Goal: Task Accomplishment & Management: Complete application form

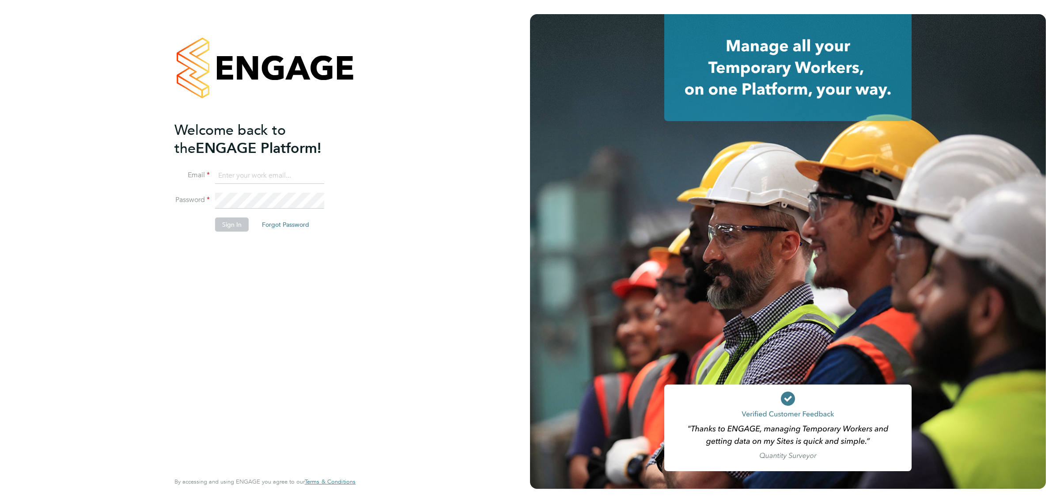
type input "jacob.donaldson1@randstadcpe.com"
click at [231, 224] on button "Sign In" at bounding box center [232, 224] width 34 height 14
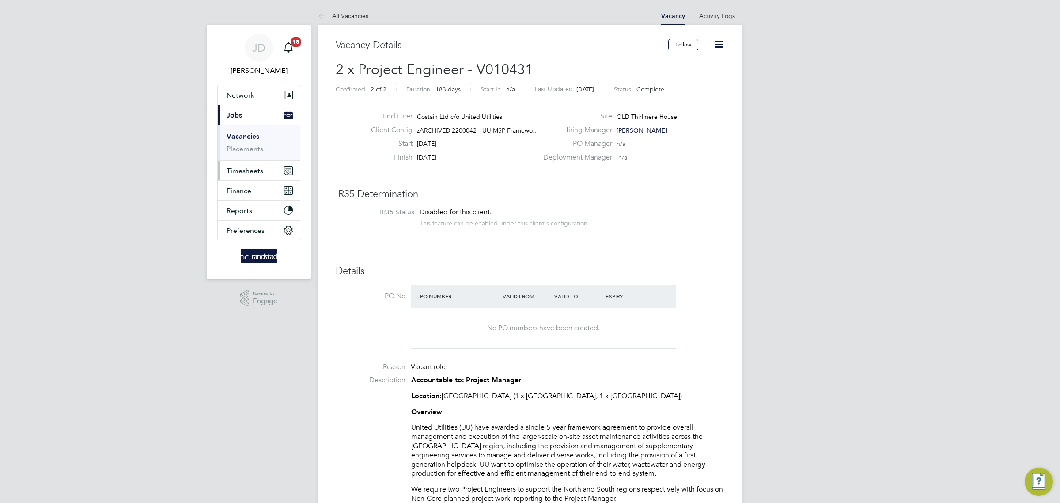
click at [260, 175] on button "Timesheets" at bounding box center [259, 170] width 82 height 19
click at [250, 158] on link "Timesheets" at bounding box center [245, 156] width 37 height 8
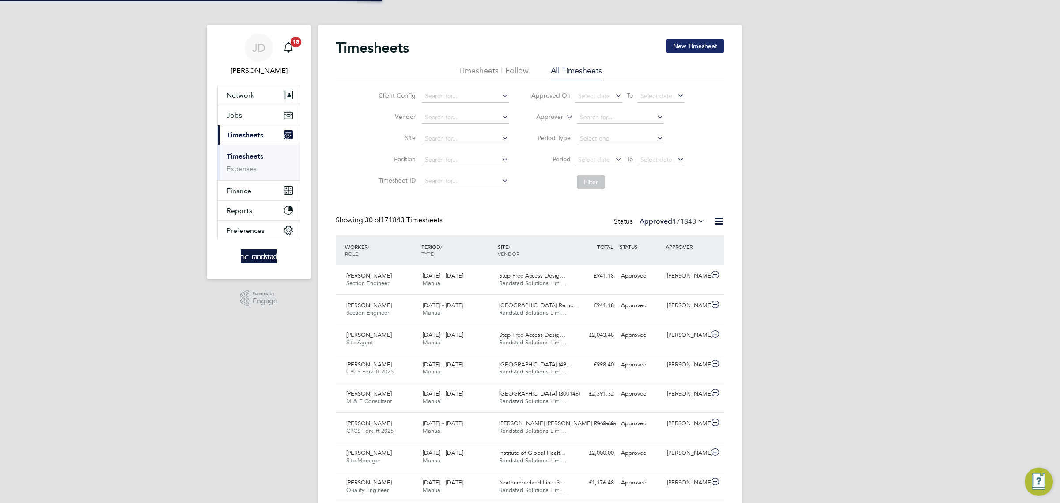
click at [674, 47] on button "New Timesheet" at bounding box center [695, 46] width 58 height 14
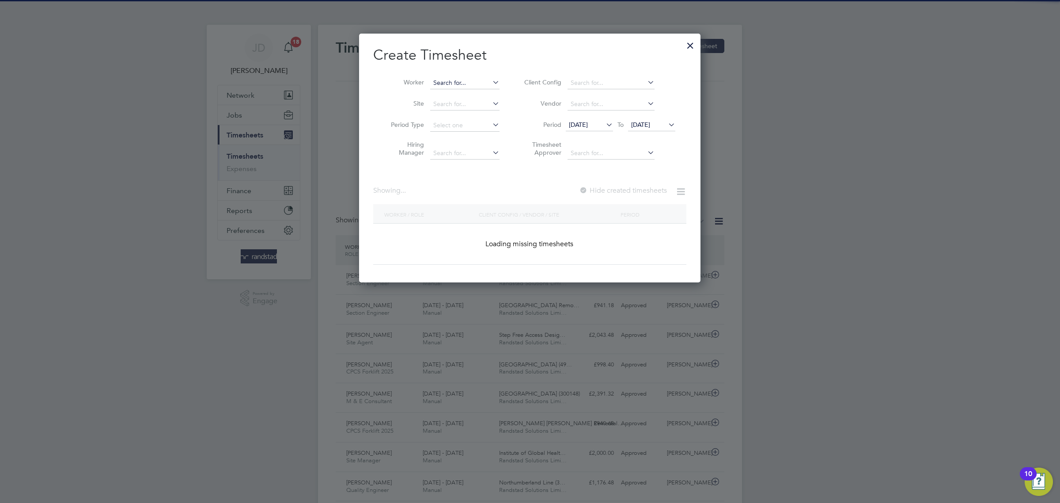
click at [449, 84] on input at bounding box center [464, 83] width 69 height 12
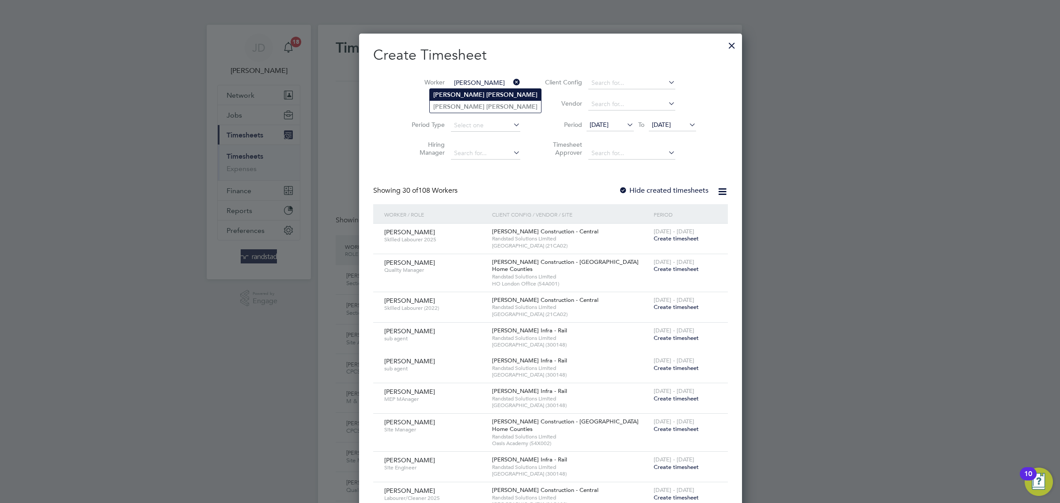
click at [451, 98] on li "[PERSON_NAME]" at bounding box center [485, 95] width 111 height 12
type input "[PERSON_NAME]"
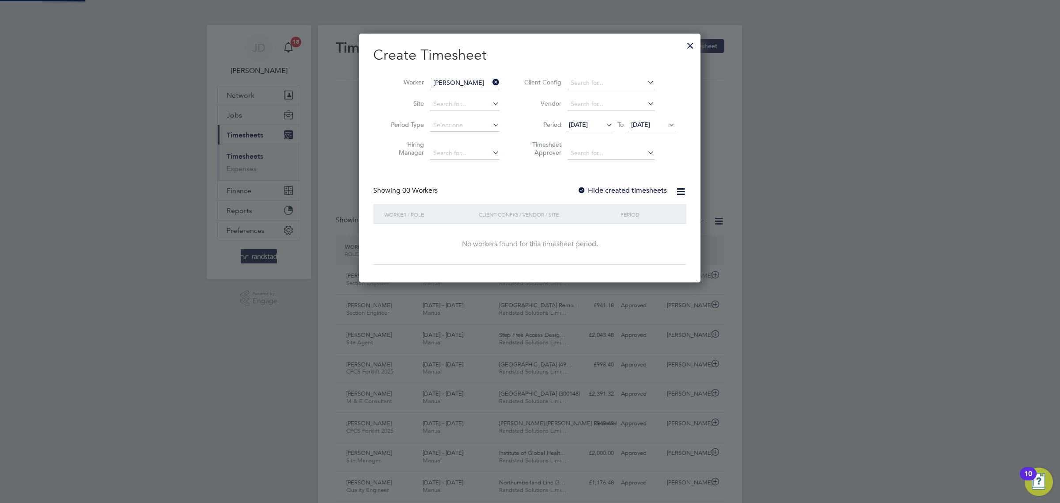
click at [597, 194] on label "Hide created timesheets" at bounding box center [622, 190] width 90 height 9
click at [516, 83] on li "Client Config" at bounding box center [599, 82] width 176 height 21
click at [491, 81] on icon at bounding box center [491, 82] width 0 height 12
click at [472, 85] on input at bounding box center [464, 83] width 69 height 12
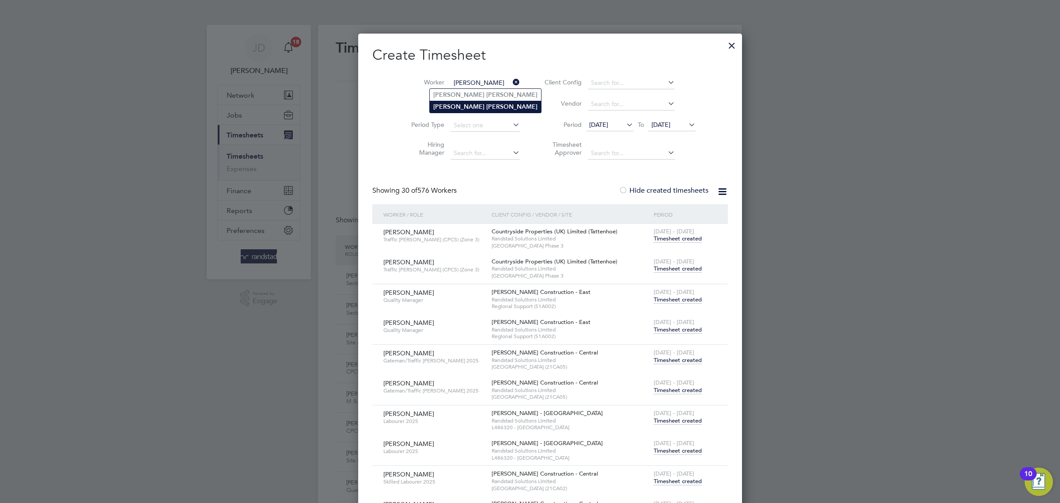
click at [486, 107] on b "[PERSON_NAME]" at bounding box center [511, 107] width 51 height 8
type input "[PERSON_NAME]"
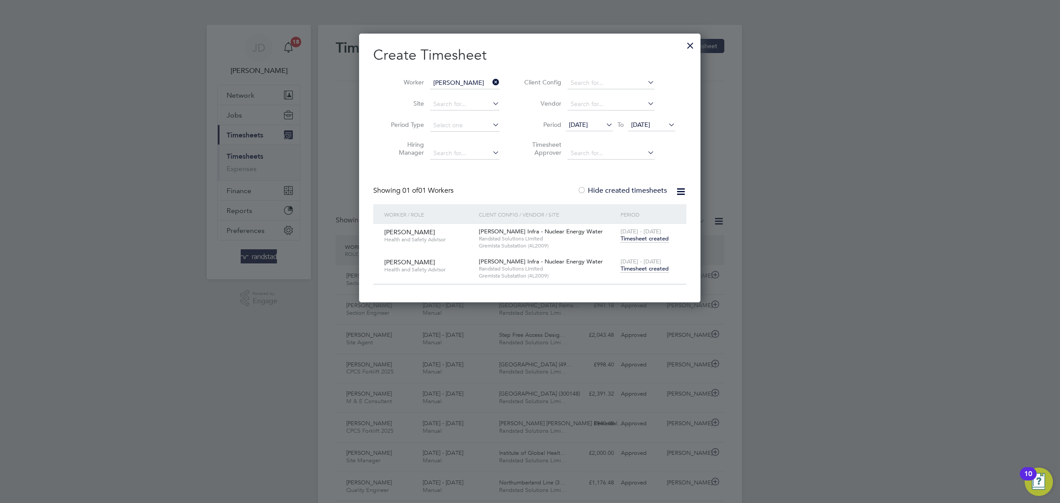
click at [650, 125] on span "[DATE]" at bounding box center [640, 125] width 19 height 8
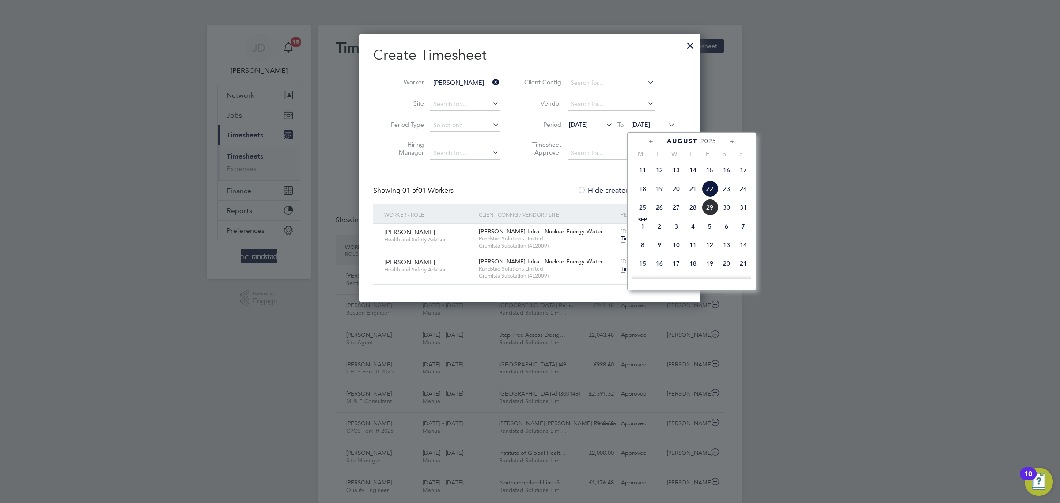
click at [740, 235] on span "7" at bounding box center [743, 226] width 17 height 17
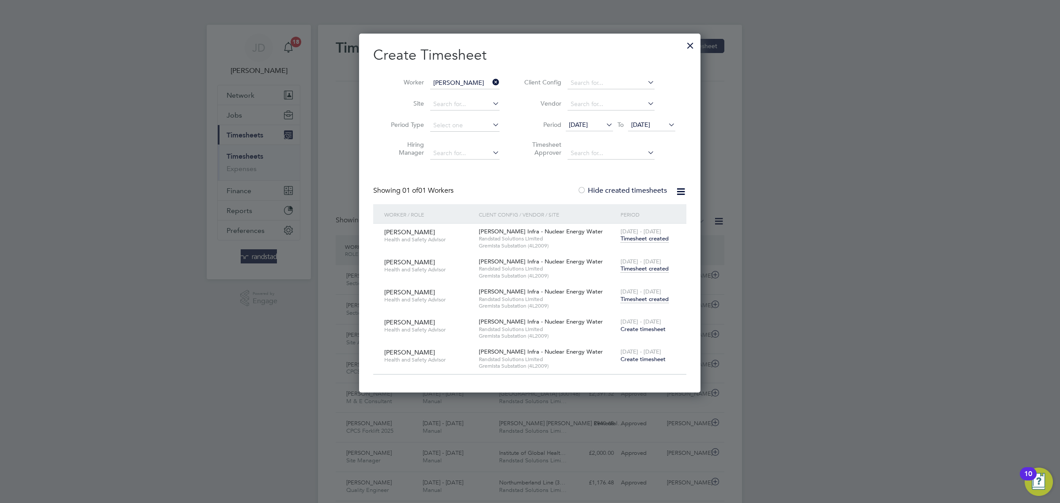
click at [645, 301] on span "Timesheet created" at bounding box center [645, 299] width 48 height 8
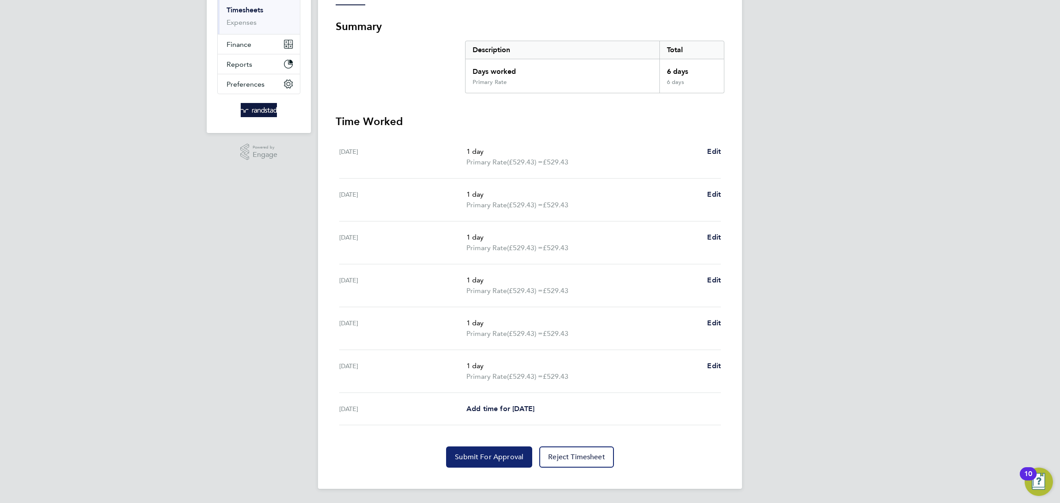
click at [480, 461] on span "Submit For Approval" at bounding box center [489, 456] width 68 height 9
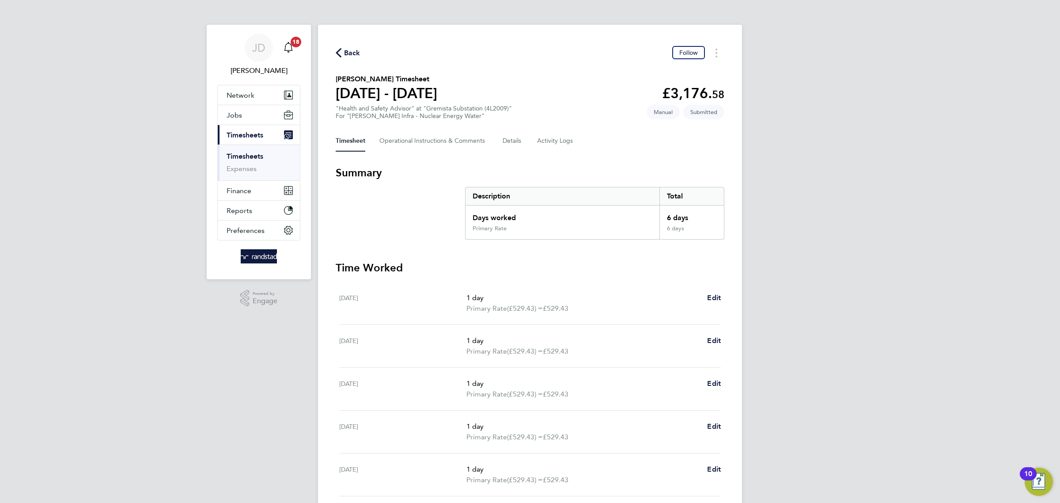
click at [853, 255] on div "[PERSON_NAME] Notifications 18 Applications: Network Businesses Sites Workers C…" at bounding box center [530, 324] width 1060 height 649
